Goal: Information Seeking & Learning: Learn about a topic

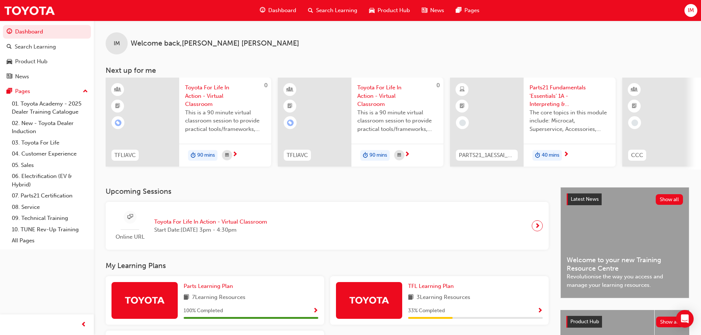
click at [277, 5] on div "Dashboard" at bounding box center [278, 10] width 48 height 15
click at [18, 197] on link "07. Parts21 Certification" at bounding box center [50, 195] width 82 height 11
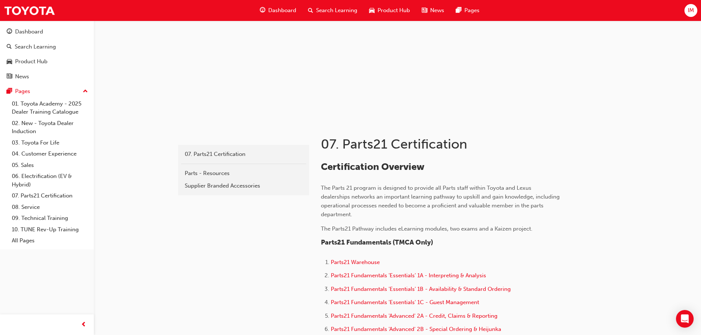
scroll to position [49, 0]
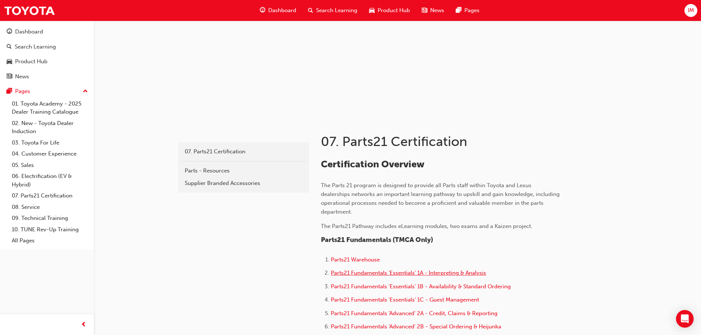
click at [379, 274] on span "Parts21 Fundamentals 'Essentials' 1A - Interpreting & Analysis" at bounding box center [408, 273] width 155 height 7
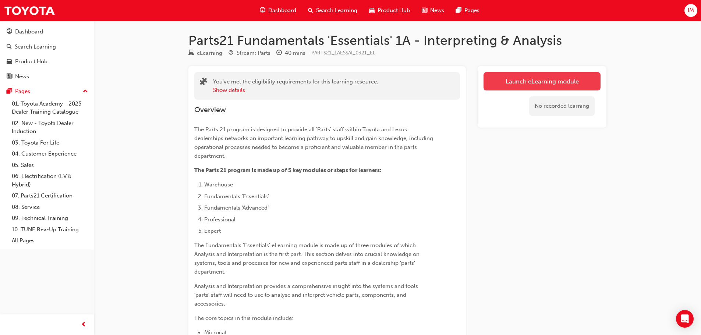
click at [531, 78] on link "Launch eLearning module" at bounding box center [542, 81] width 117 height 18
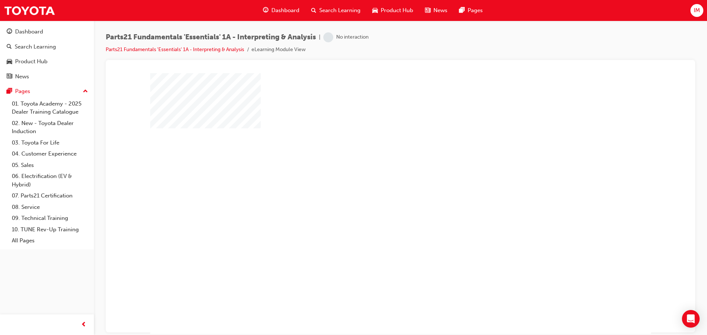
click at [379, 182] on div "play" at bounding box center [379, 182] width 0 height 0
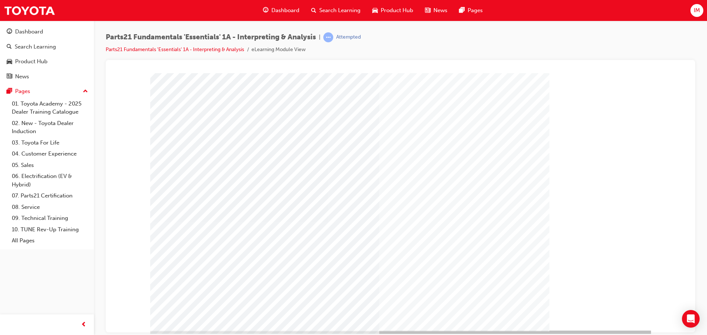
scroll to position [15, 0]
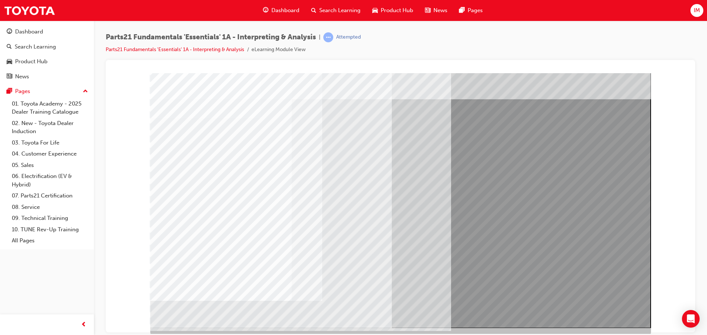
scroll to position [12, 0]
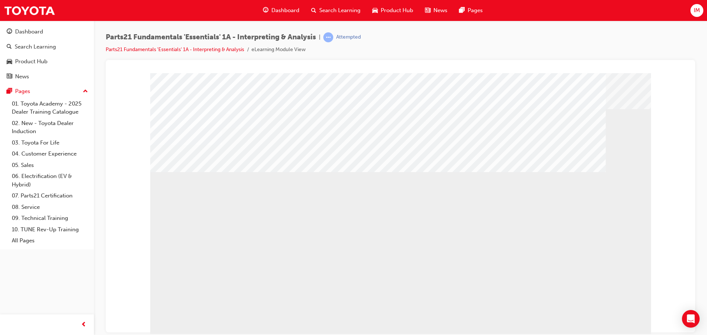
drag, startPoint x: 300, startPoint y: 264, endPoint x: 328, endPoint y: 264, distance: 28.0
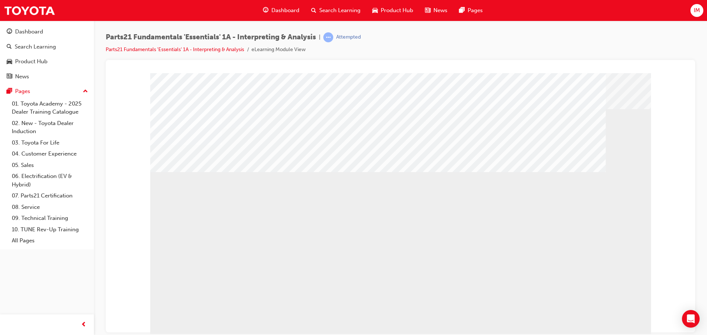
drag, startPoint x: 596, startPoint y: 260, endPoint x: 586, endPoint y: 262, distance: 10.6
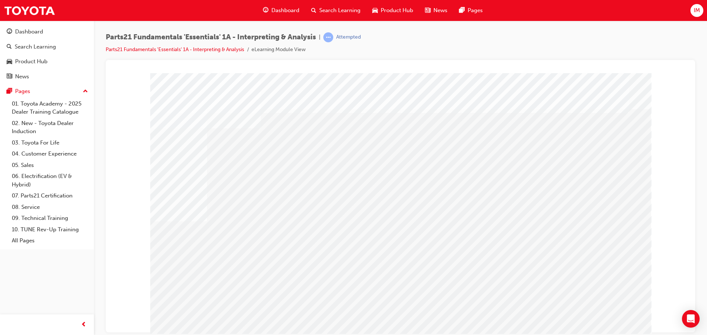
drag, startPoint x: 222, startPoint y: 232, endPoint x: 209, endPoint y: 227, distance: 12.8
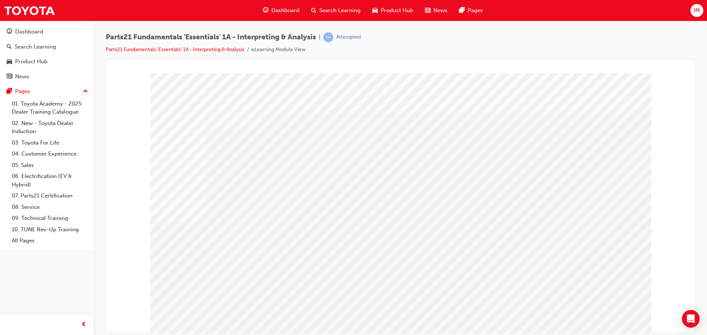
drag, startPoint x: 586, startPoint y: 230, endPoint x: 472, endPoint y: 233, distance: 113.8
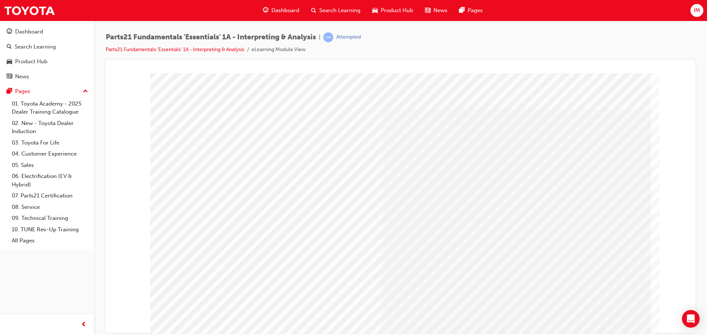
drag, startPoint x: 530, startPoint y: 159, endPoint x: 529, endPoint y: 166, distance: 6.6
click at [529, 164] on div at bounding box center [400, 205] width 501 height 265
drag, startPoint x: 529, startPoint y: 174, endPoint x: 536, endPoint y: 196, distance: 22.9
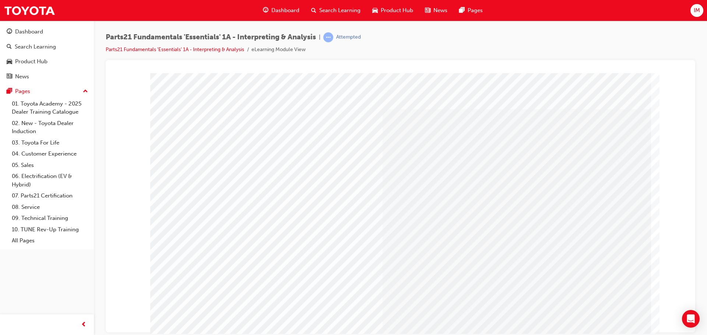
drag, startPoint x: 544, startPoint y: 252, endPoint x: 545, endPoint y: 258, distance: 6.3
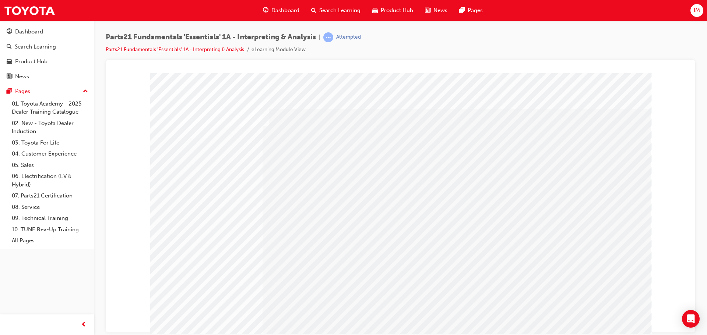
click at [594, 314] on div at bounding box center [400, 205] width 501 height 265
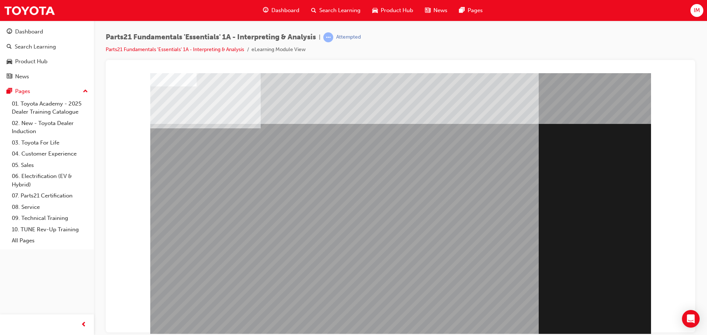
click at [604, 330] on div "Section Title Page" at bounding box center [400, 205] width 501 height 265
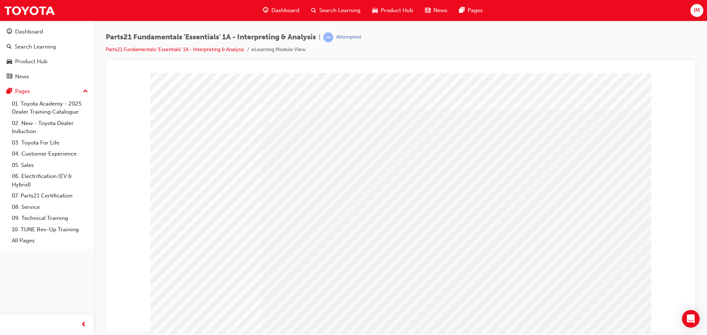
click at [209, 310] on div at bounding box center [400, 201] width 424 height 248
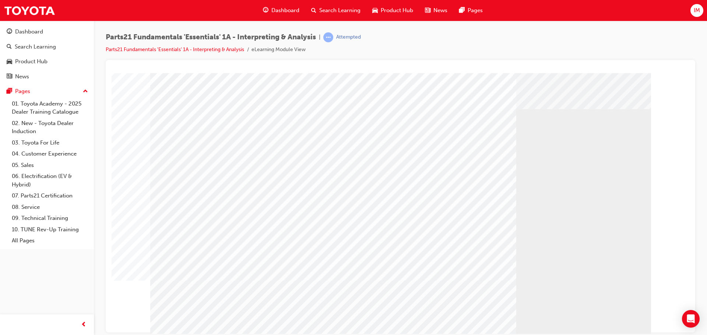
drag, startPoint x: 225, startPoint y: 185, endPoint x: 215, endPoint y: 230, distance: 45.6
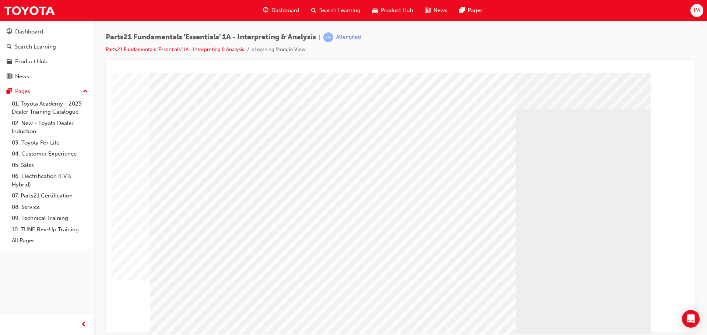
drag, startPoint x: 201, startPoint y: 186, endPoint x: 202, endPoint y: 212, distance: 26.2
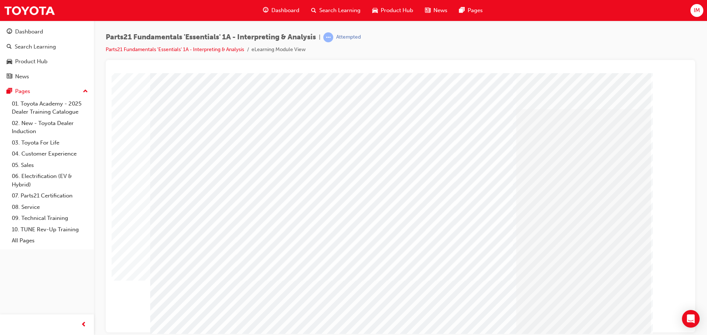
drag, startPoint x: 200, startPoint y: 293, endPoint x: 604, endPoint y: 313, distance: 405.0
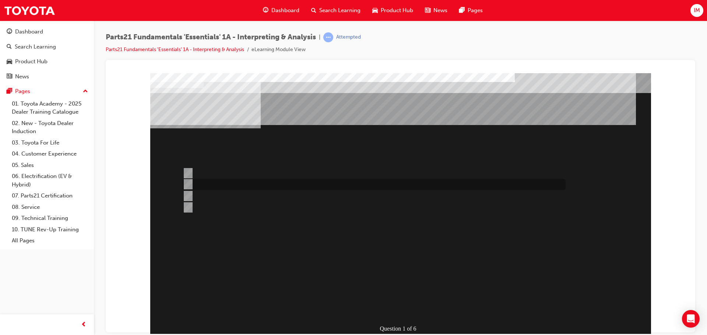
click at [194, 181] on div at bounding box center [372, 184] width 383 height 11
radio input "true"
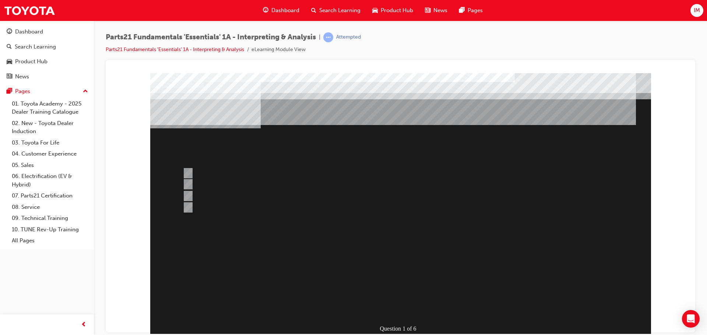
click at [412, 285] on div at bounding box center [400, 205] width 501 height 265
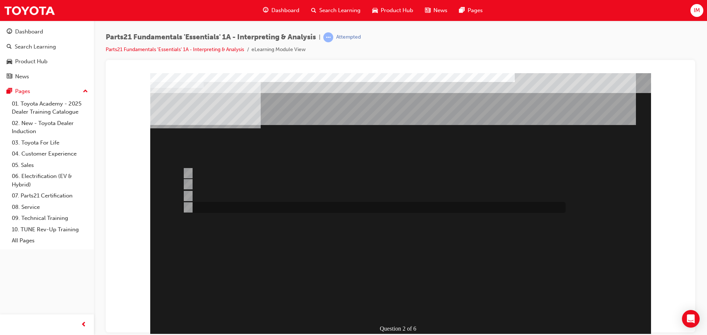
click at [216, 208] on div at bounding box center [372, 207] width 383 height 11
radio input "true"
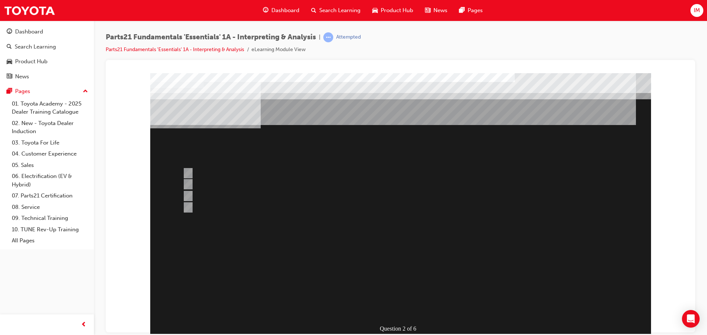
click at [386, 291] on div at bounding box center [400, 205] width 501 height 265
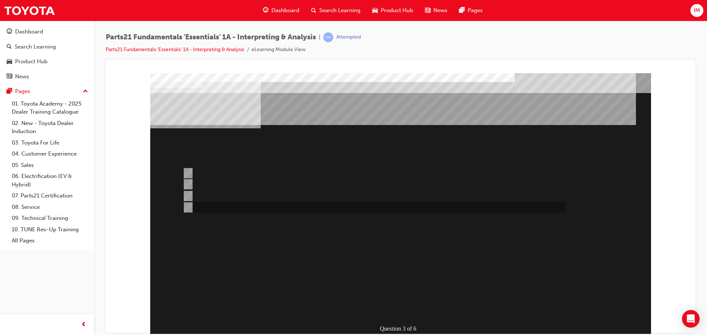
click at [225, 206] on div at bounding box center [372, 207] width 383 height 11
radio input "true"
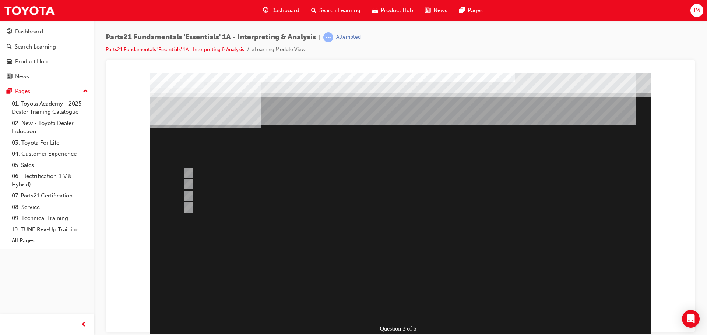
click at [216, 193] on div at bounding box center [400, 205] width 501 height 265
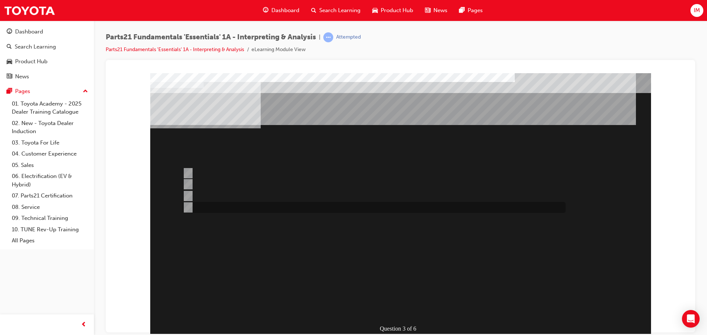
click at [222, 202] on div at bounding box center [372, 207] width 383 height 11
click at [218, 177] on div at bounding box center [372, 173] width 383 height 11
radio input "true"
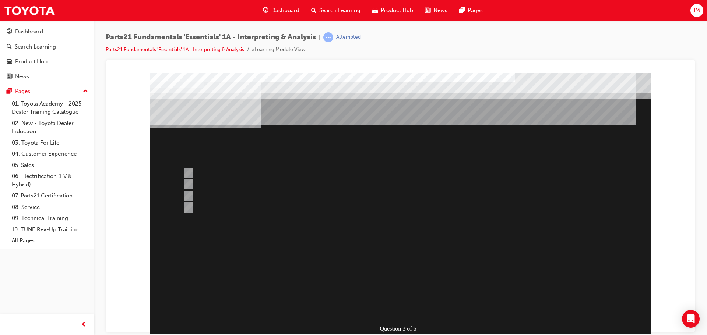
click at [392, 289] on div at bounding box center [400, 205] width 501 height 265
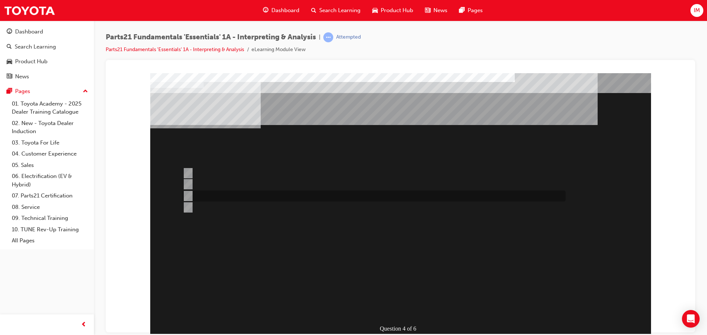
click at [220, 198] on div at bounding box center [372, 196] width 383 height 11
radio input "true"
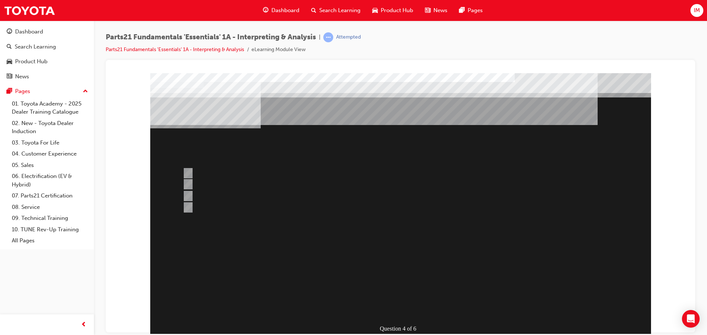
click at [217, 172] on div at bounding box center [400, 205] width 501 height 265
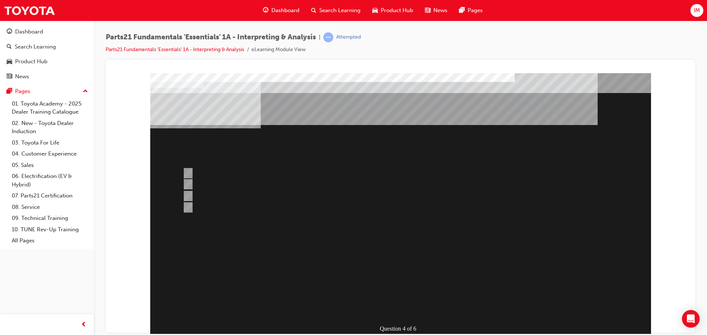
click at [208, 166] on div "Question 4 of 6" at bounding box center [400, 205] width 501 height 265
click at [209, 168] on div at bounding box center [372, 173] width 383 height 11
radio input "true"
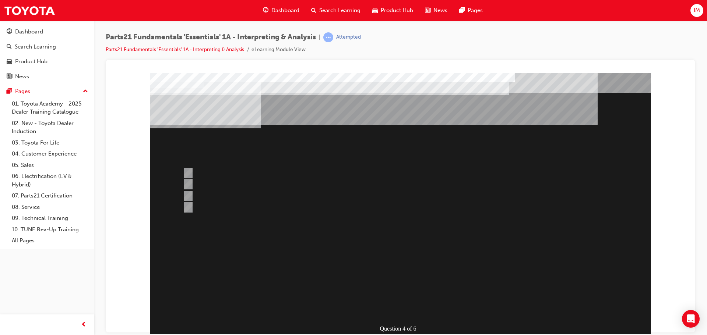
click at [387, 308] on div at bounding box center [400, 205] width 501 height 265
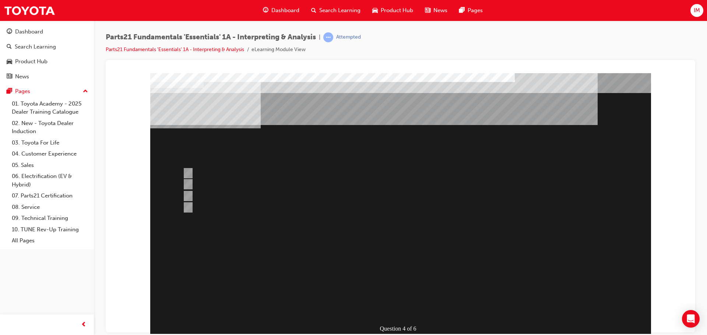
click at [218, 189] on div at bounding box center [372, 184] width 383 height 11
click at [220, 196] on div at bounding box center [372, 196] width 383 height 11
radio input "true"
click at [209, 176] on div at bounding box center [372, 173] width 383 height 11
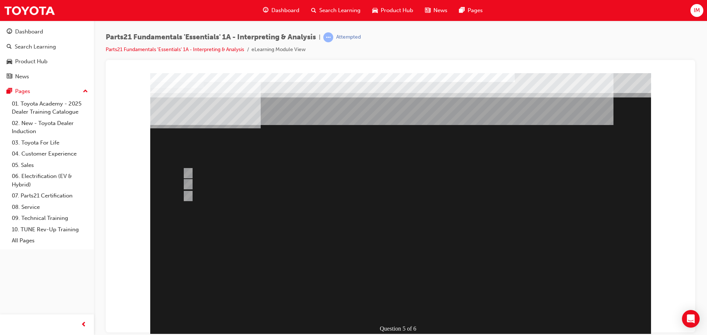
click at [227, 183] on div at bounding box center [400, 205] width 501 height 265
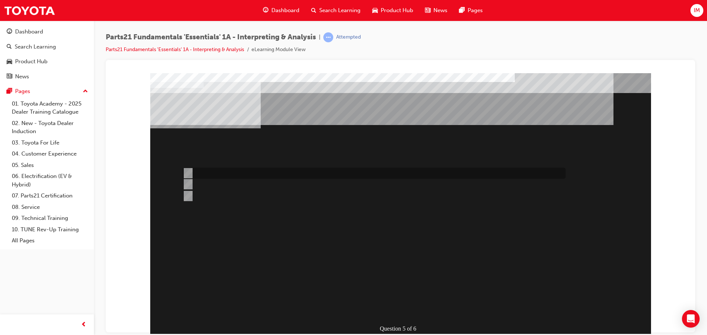
click at [218, 177] on div at bounding box center [372, 173] width 383 height 11
click at [220, 182] on div at bounding box center [372, 184] width 383 height 11
radio input "false"
click at [235, 199] on div at bounding box center [372, 196] width 383 height 11
radio input "false"
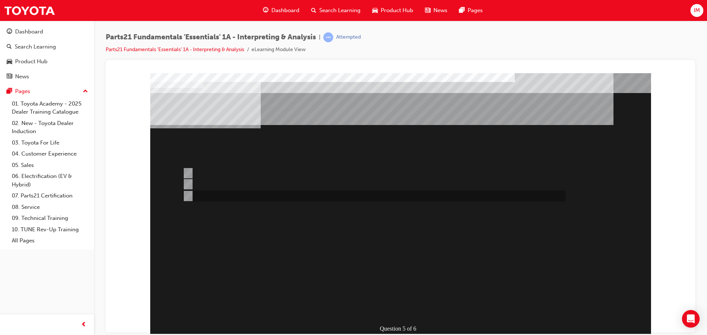
radio input "true"
drag, startPoint x: 398, startPoint y: 319, endPoint x: 396, endPoint y: 314, distance: 5.1
click at [397, 318] on div "Question 5 of 6" at bounding box center [400, 205] width 501 height 265
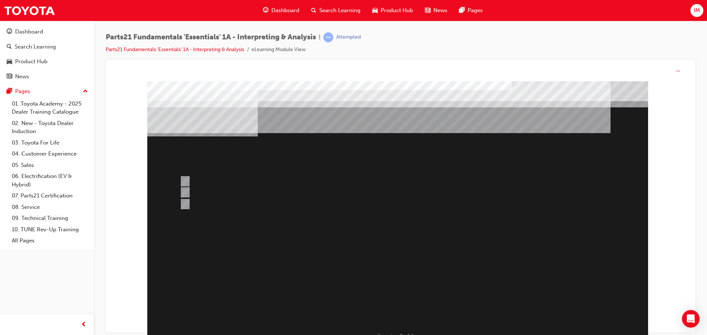
click at [386, 298] on div at bounding box center [397, 213] width 501 height 265
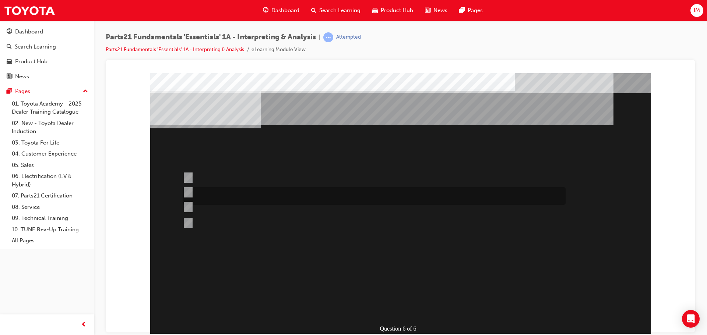
click at [234, 196] on div at bounding box center [372, 196] width 383 height 18
radio input "true"
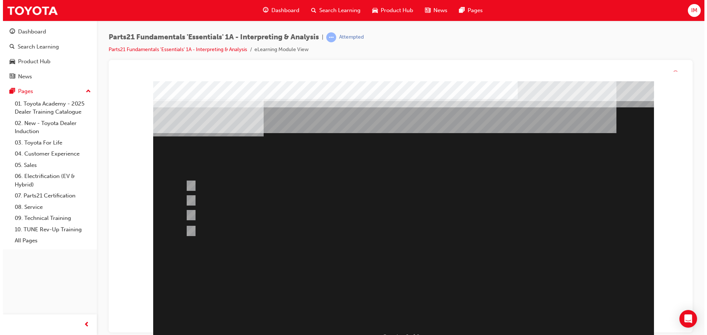
click at [386, 284] on div at bounding box center [403, 213] width 501 height 265
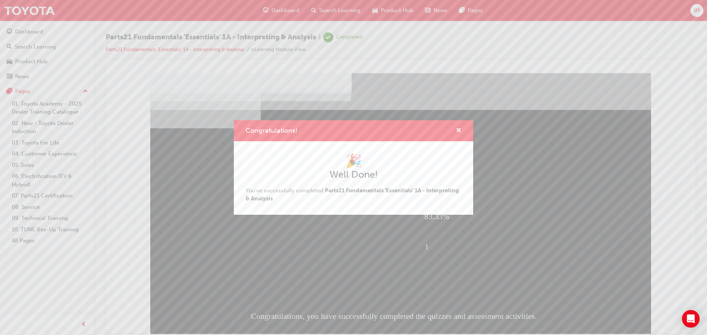
click at [455, 130] on div "Congratulations!" at bounding box center [455, 130] width 11 height 9
click at [456, 131] on div "Congratulations!" at bounding box center [455, 130] width 11 height 9
click at [456, 131] on span "cross-icon" at bounding box center [459, 131] width 6 height 7
